Goal: Communication & Community: Ask a question

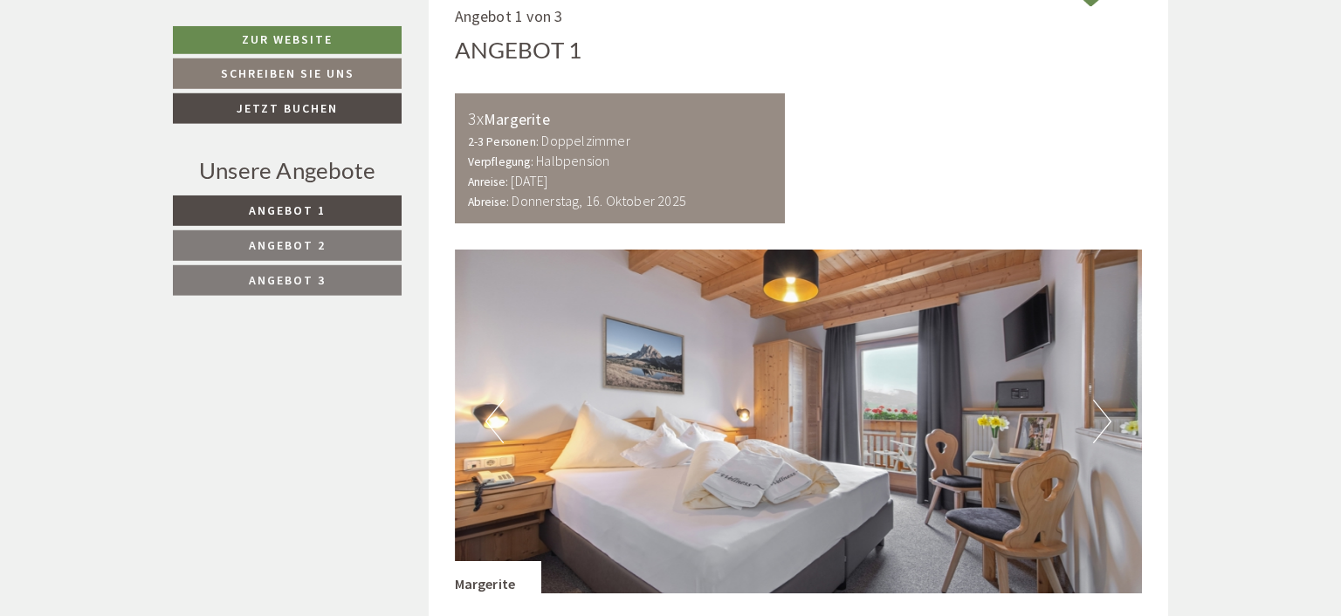
scroll to position [944, 0]
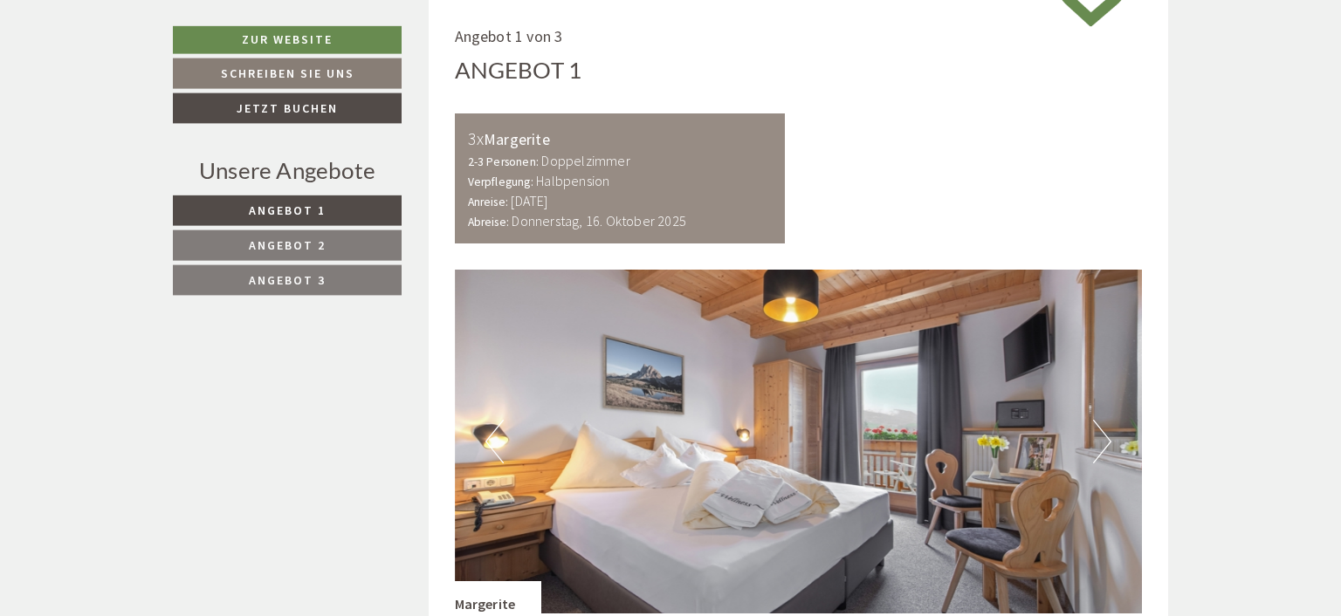
click at [1097, 440] on button "Next" at bounding box center [1102, 442] width 18 height 44
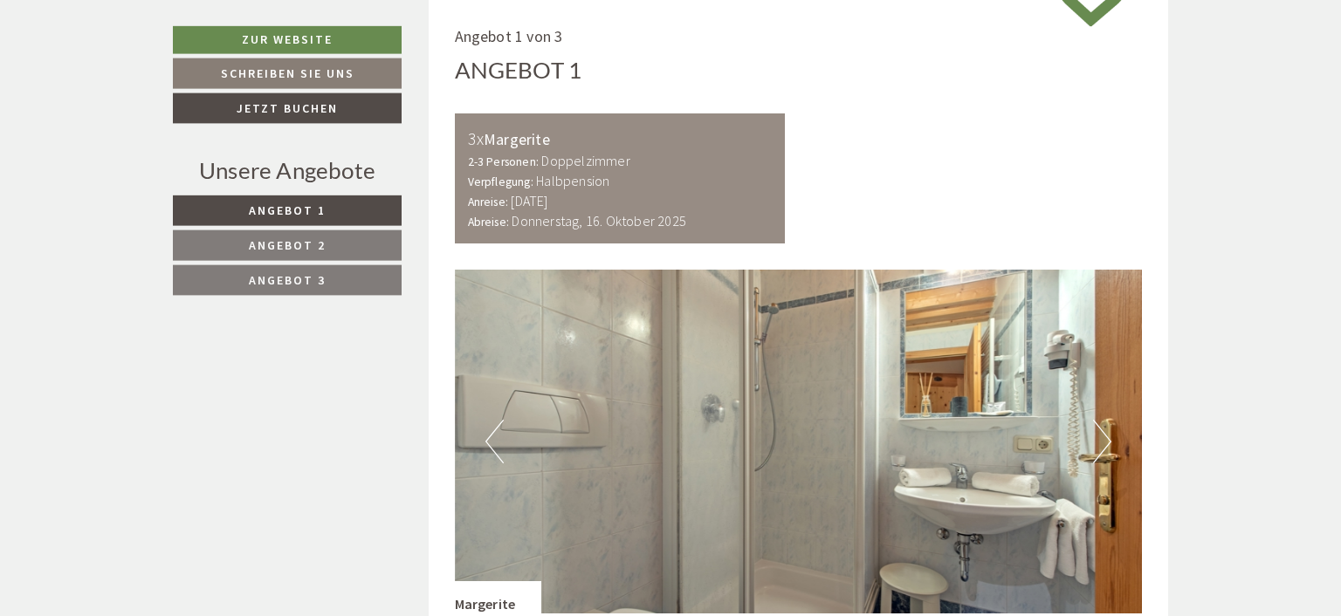
click at [1097, 440] on button "Next" at bounding box center [1102, 442] width 18 height 44
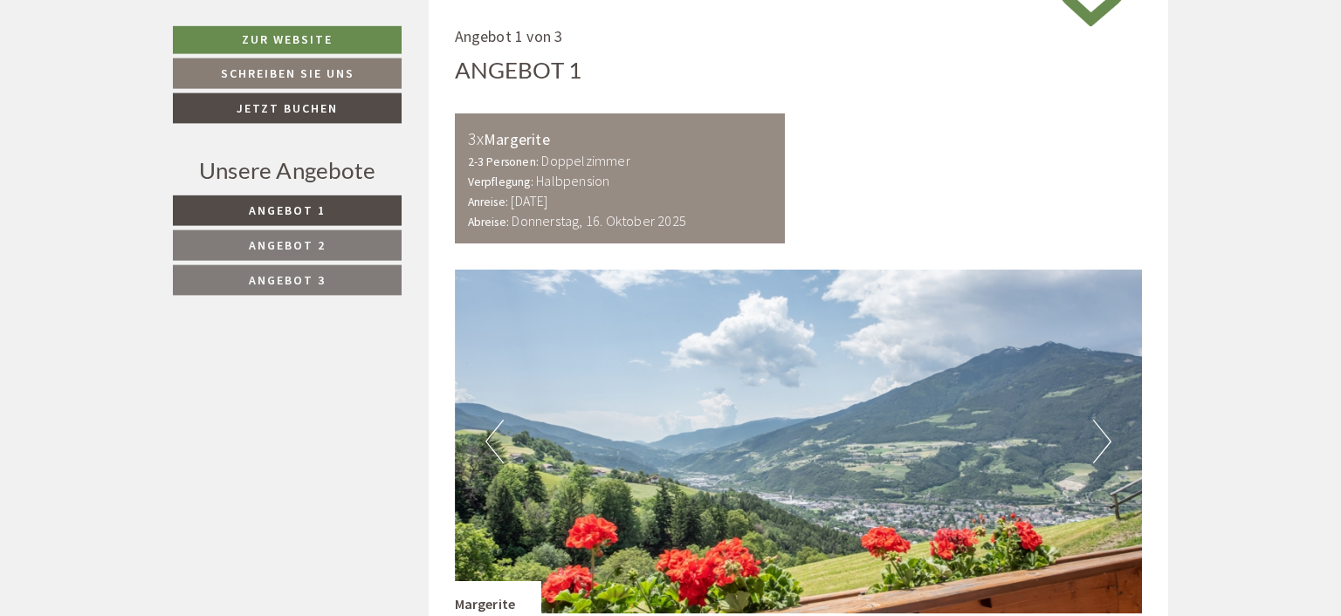
click at [1097, 439] on button "Next" at bounding box center [1102, 442] width 18 height 44
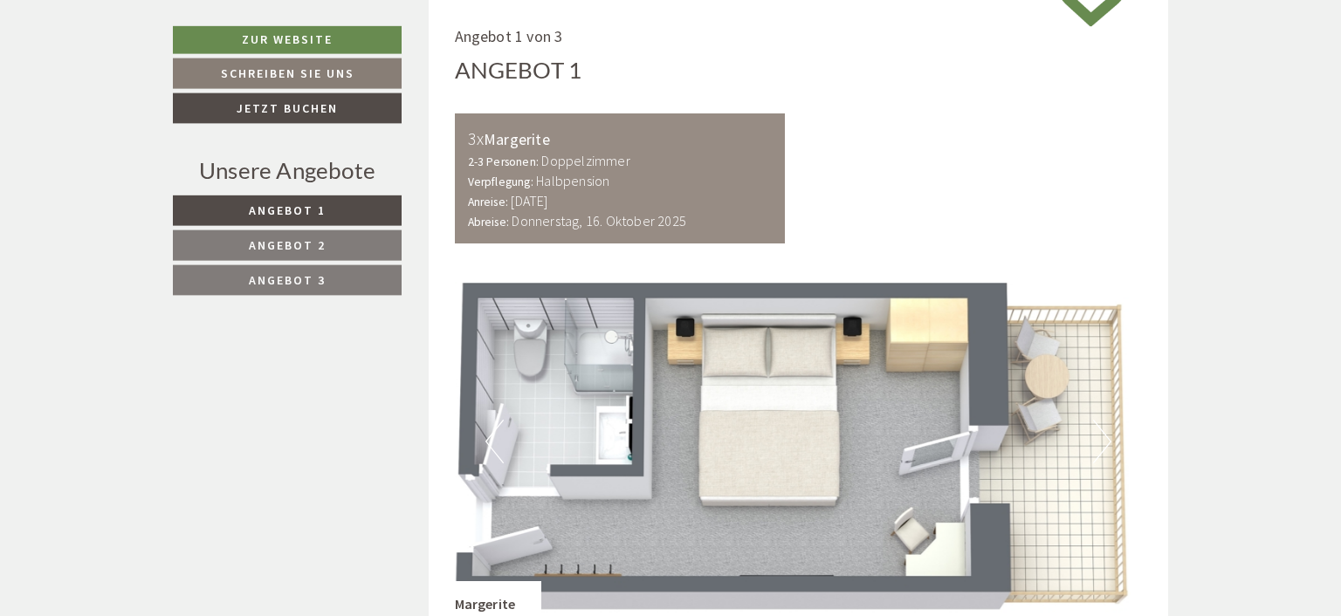
click at [1097, 437] on button "Next" at bounding box center [1102, 442] width 18 height 44
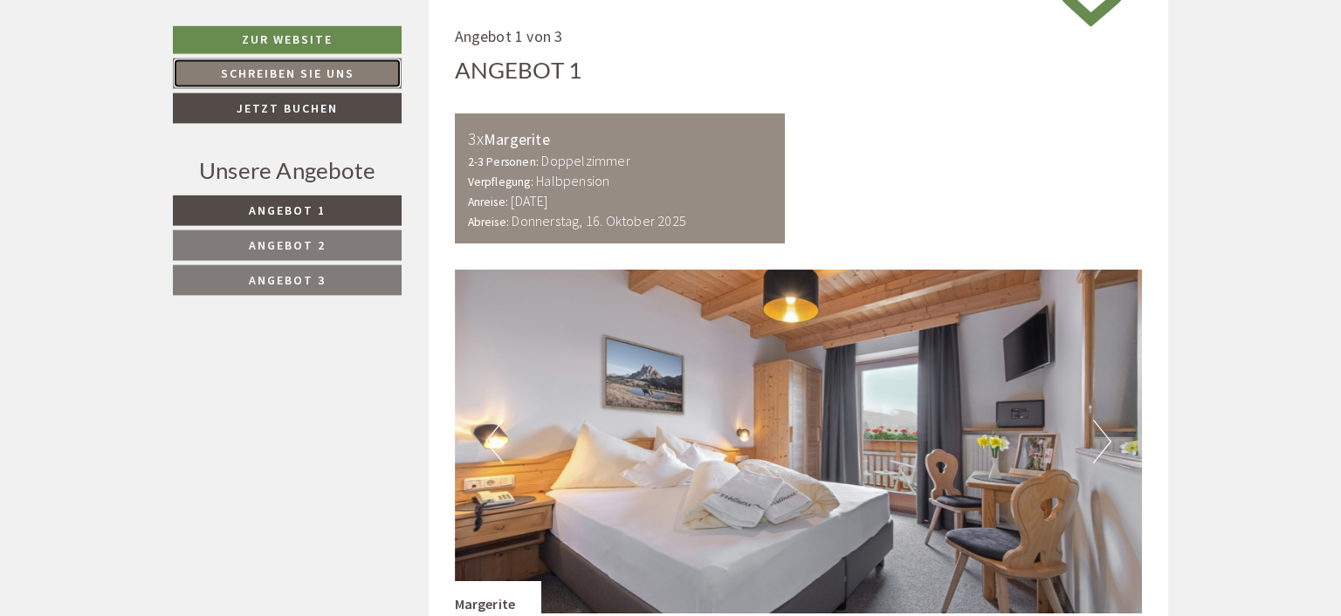
click at [333, 70] on link "Schreiben Sie uns" at bounding box center [287, 73] width 229 height 31
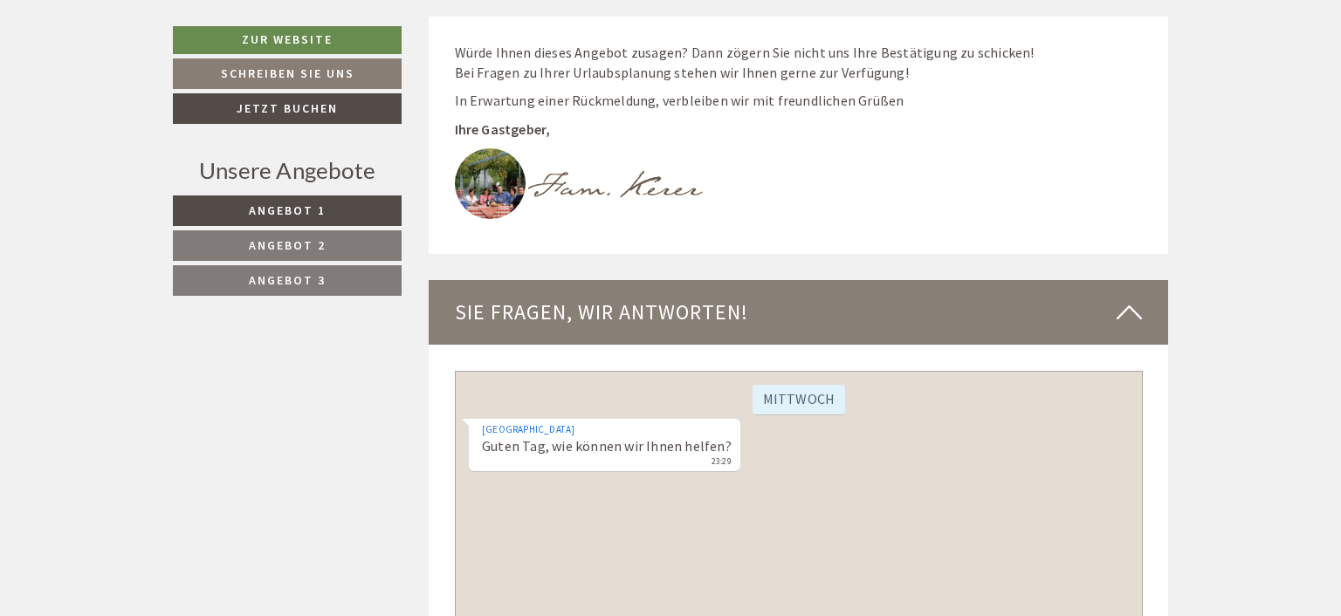
scroll to position [7268, 0]
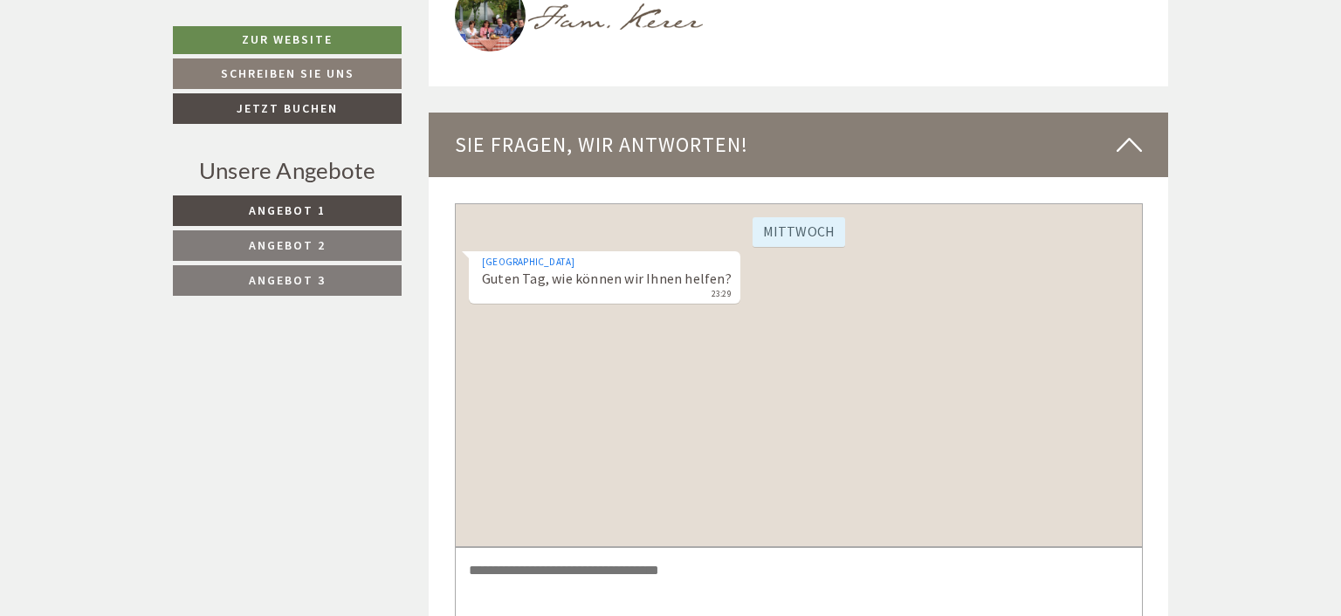
click at [552, 581] on textarea at bounding box center [798, 591] width 688 height 88
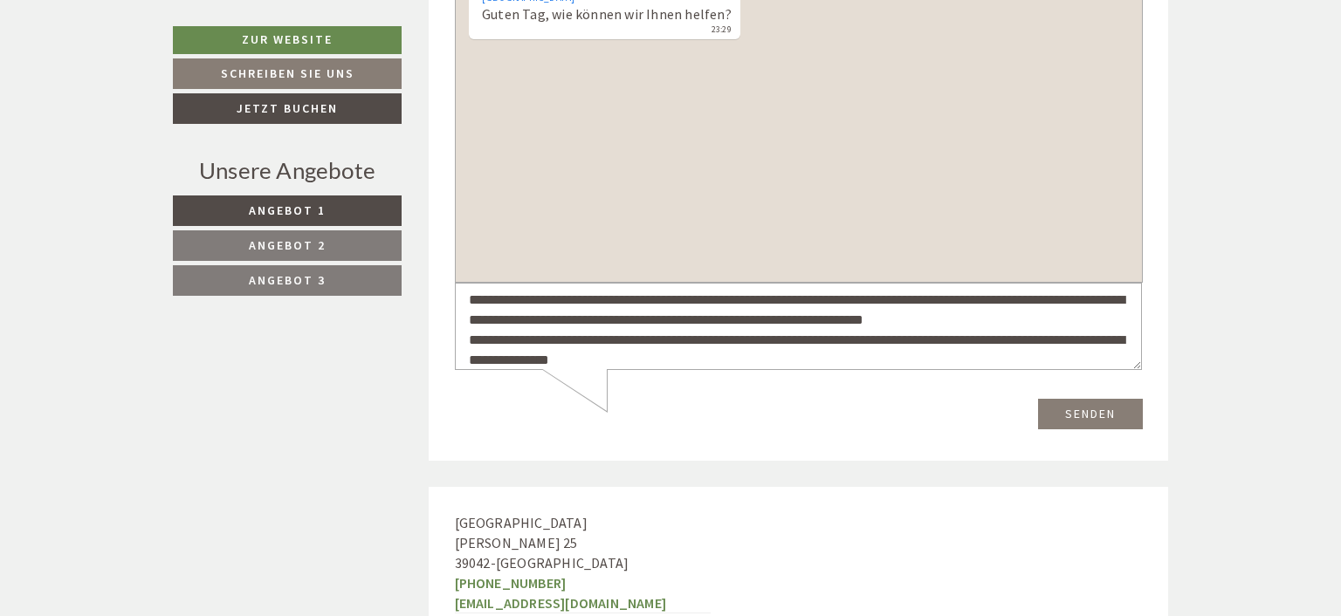
scroll to position [7523, 0]
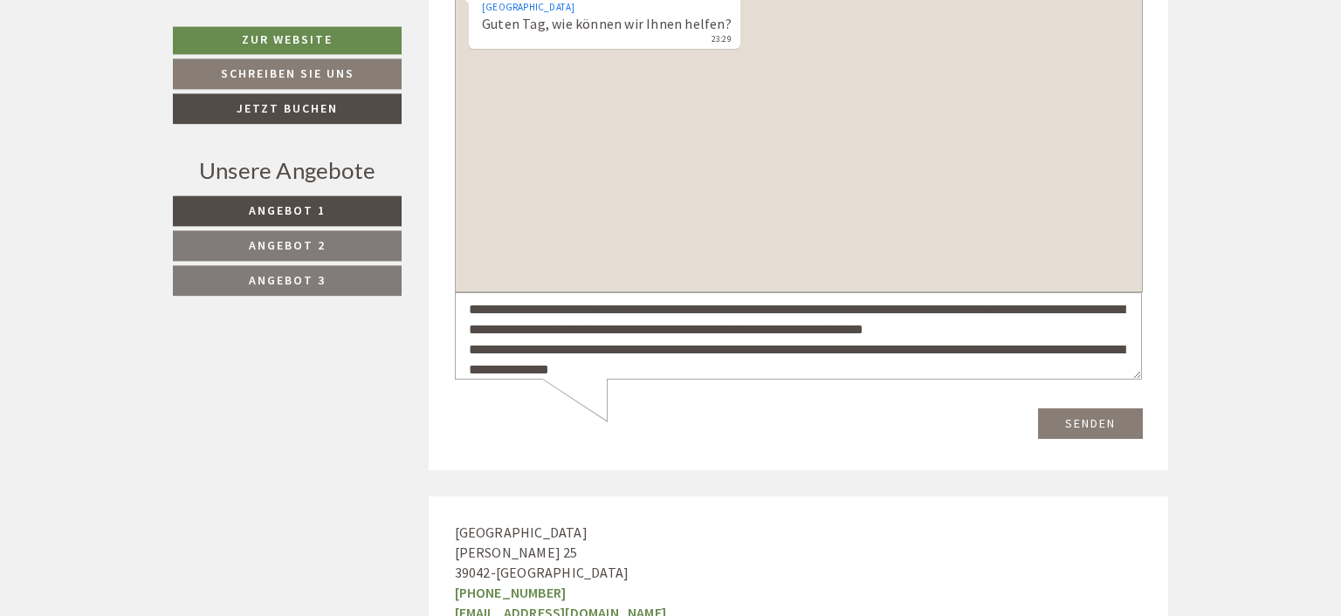
type textarea "**********"
click at [1073, 422] on button "Senden" at bounding box center [1089, 424] width 105 height 31
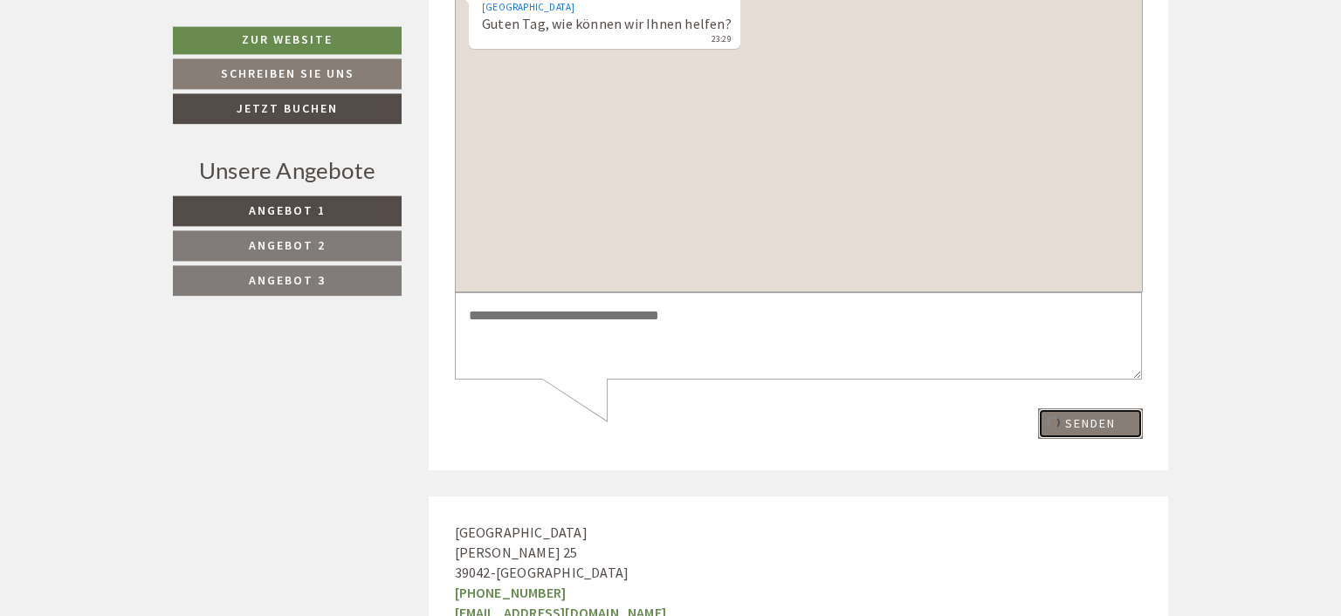
scroll to position [0, 0]
